Goal: Obtain resource: Obtain resource

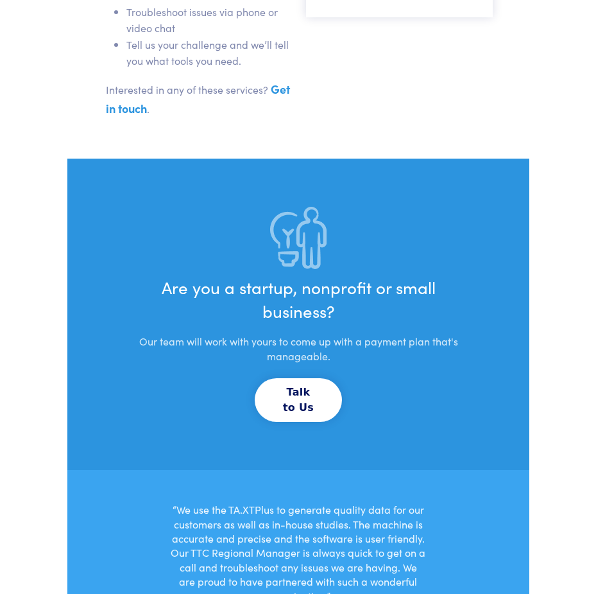
scroll to position [3523, 0]
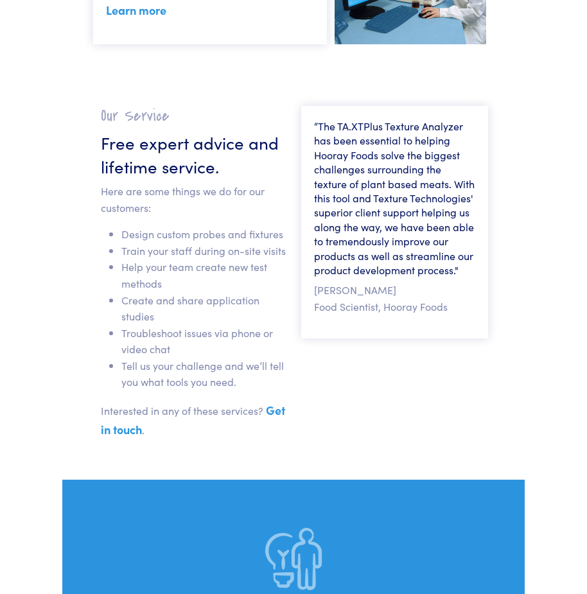
click at [277, 418] on link "Get in touch" at bounding box center [193, 419] width 184 height 35
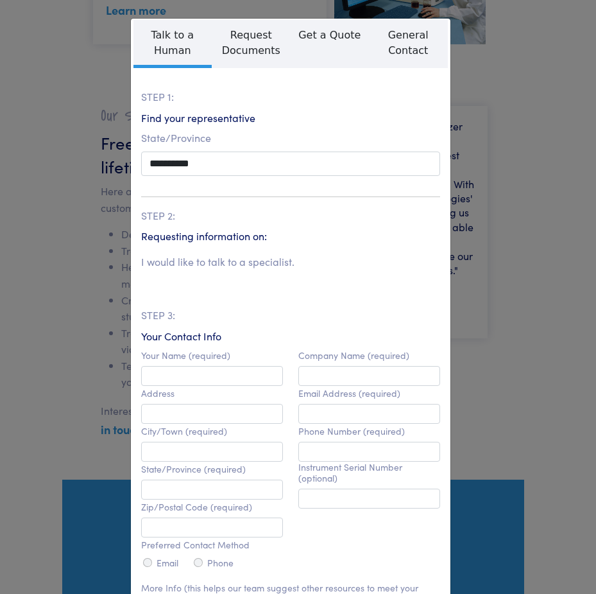
scroll to position [193, 0]
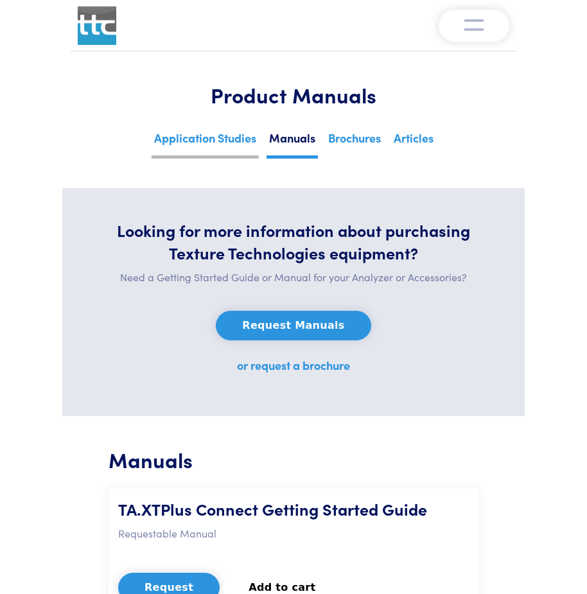
click at [179, 135] on link "Application Studies" at bounding box center [204, 142] width 107 height 31
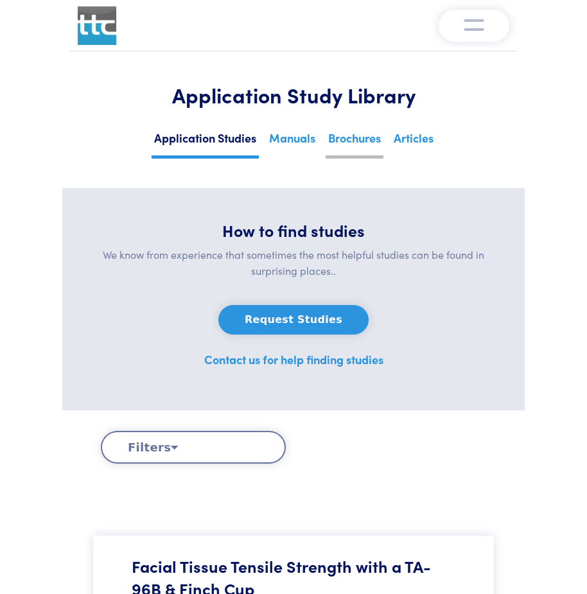
click at [349, 136] on link "Brochures" at bounding box center [354, 142] width 58 height 31
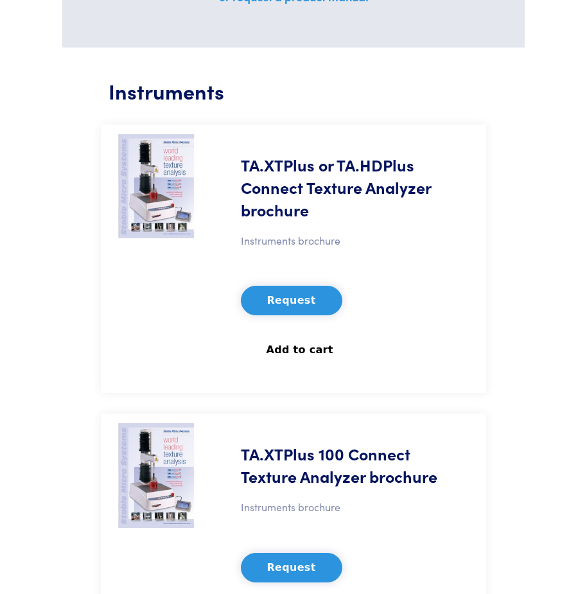
scroll to position [64, 0]
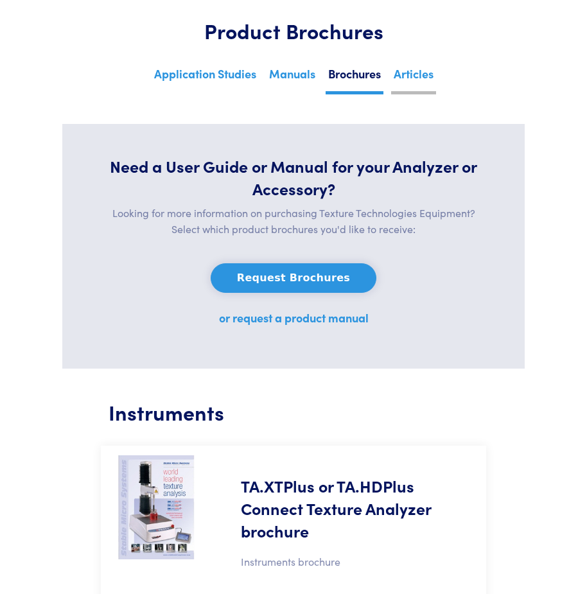
click at [400, 75] on link "Articles" at bounding box center [413, 78] width 45 height 31
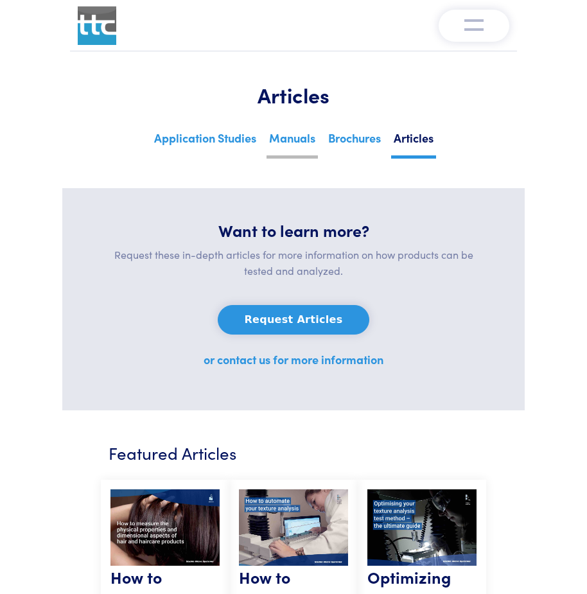
click at [304, 137] on link "Manuals" at bounding box center [291, 142] width 51 height 31
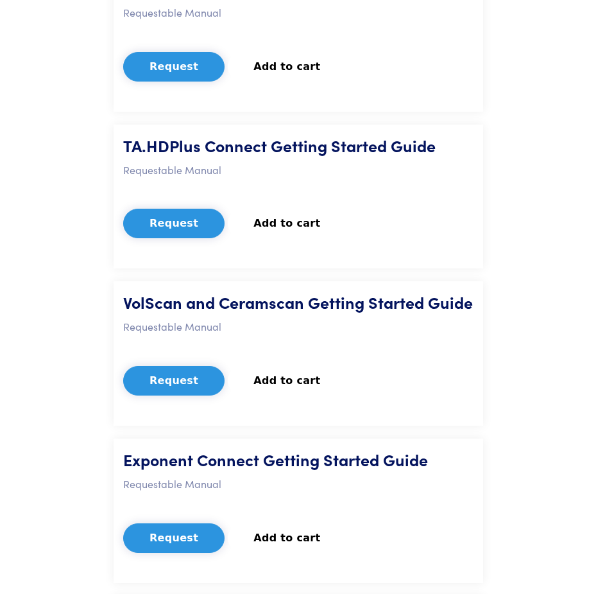
scroll to position [321, 0]
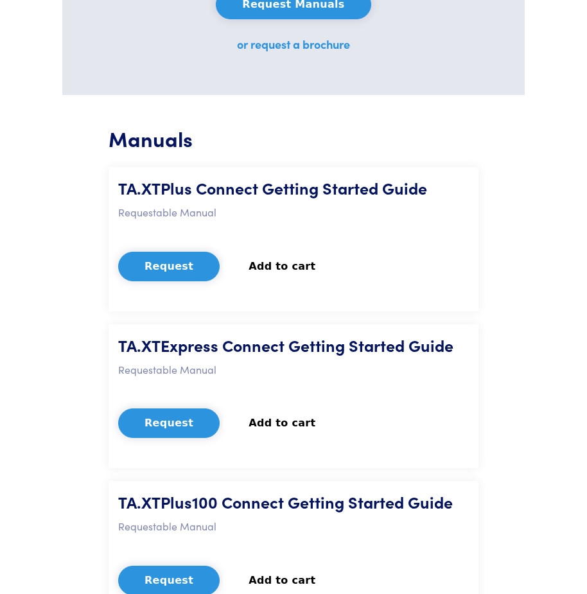
click at [171, 259] on button "Request" at bounding box center [168, 267] width 101 height 30
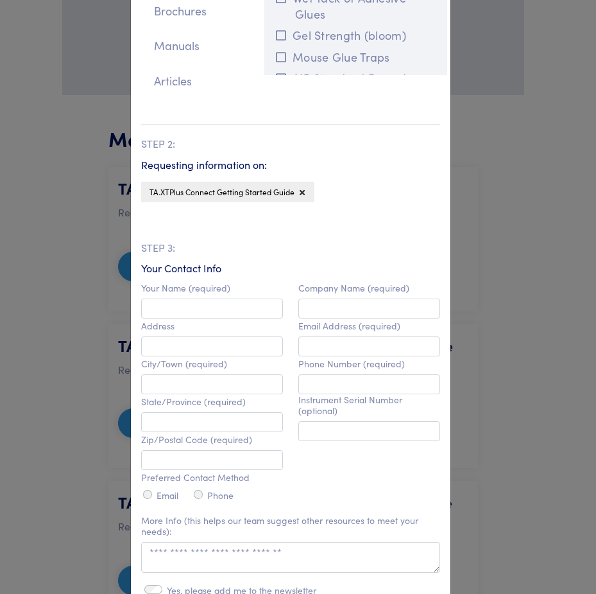
scroll to position [386, 0]
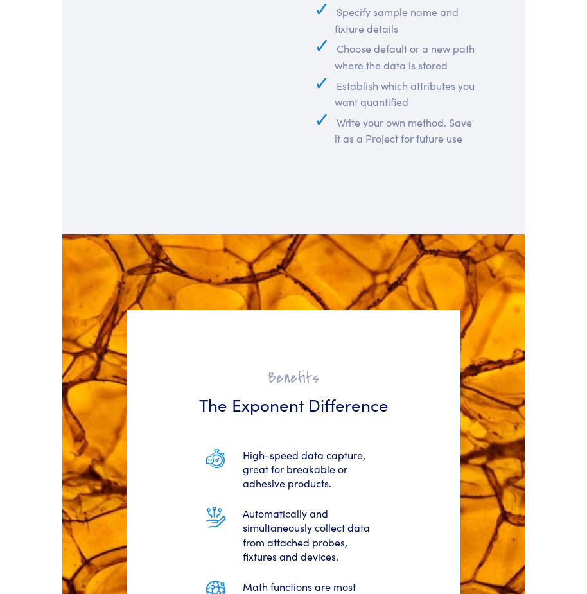
scroll to position [2118, 0]
